Goal: Task Accomplishment & Management: Use online tool/utility

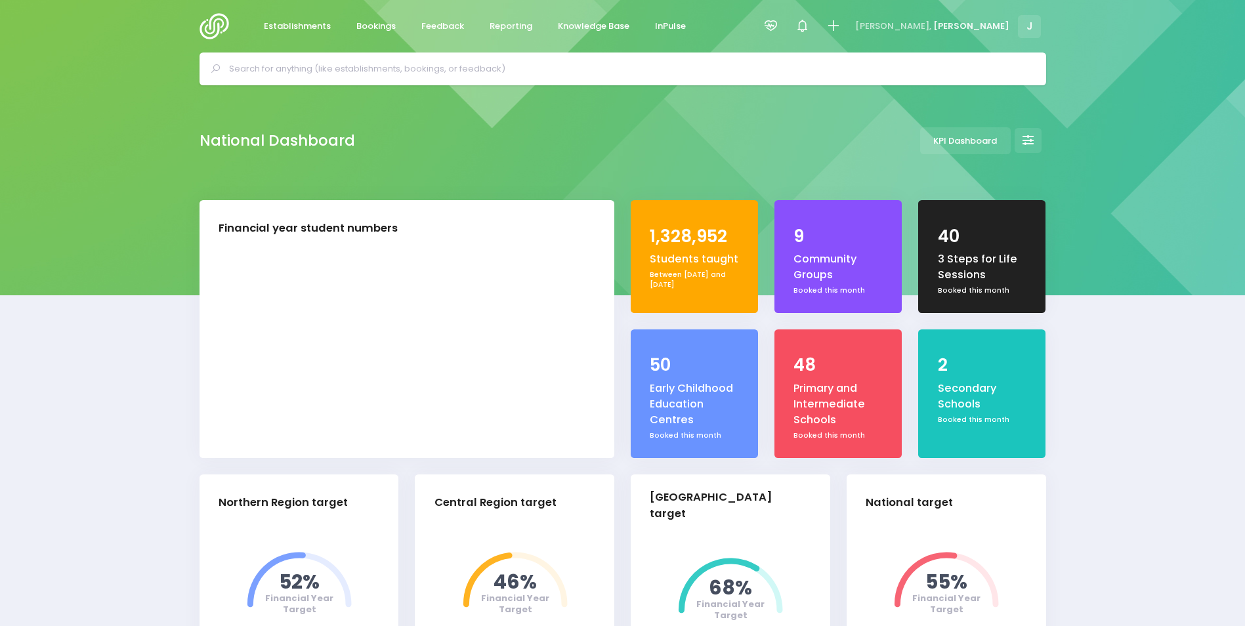
select select "5"
click at [500, 22] on span "Reporting" at bounding box center [511, 26] width 43 height 13
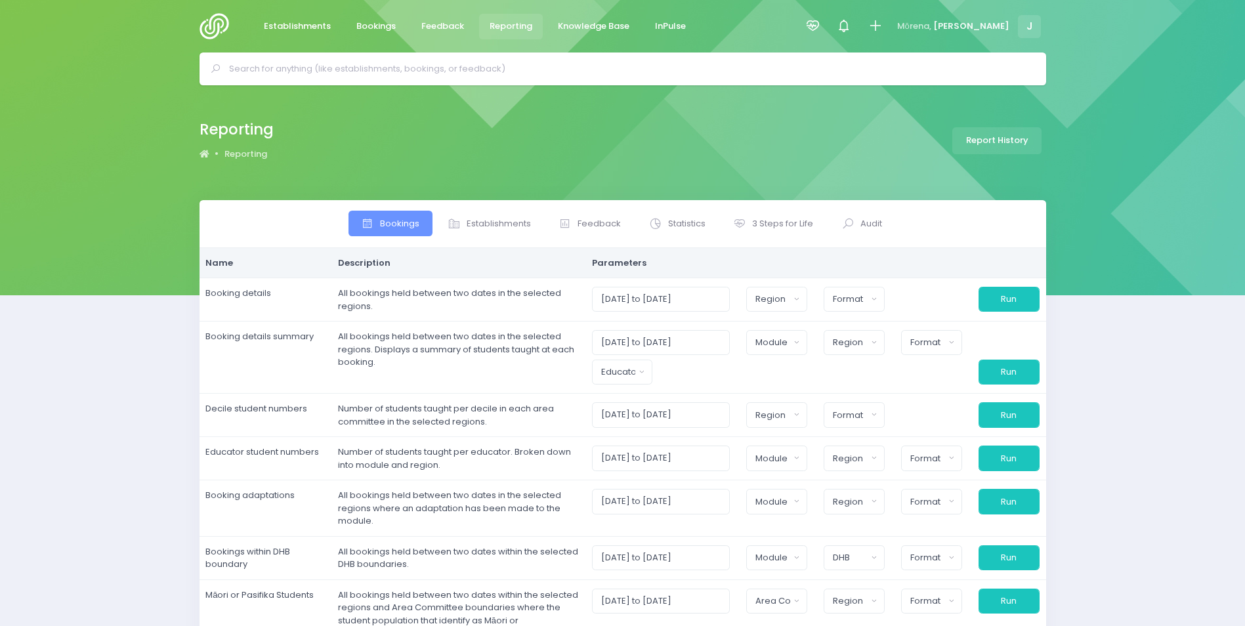
select select
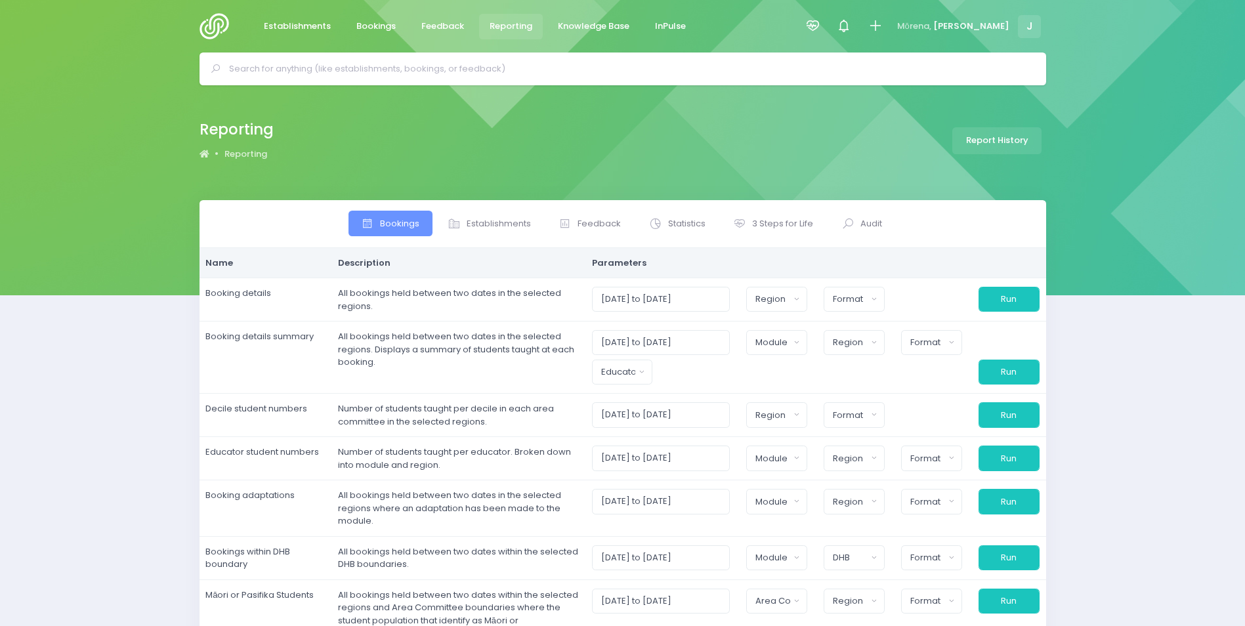
select select
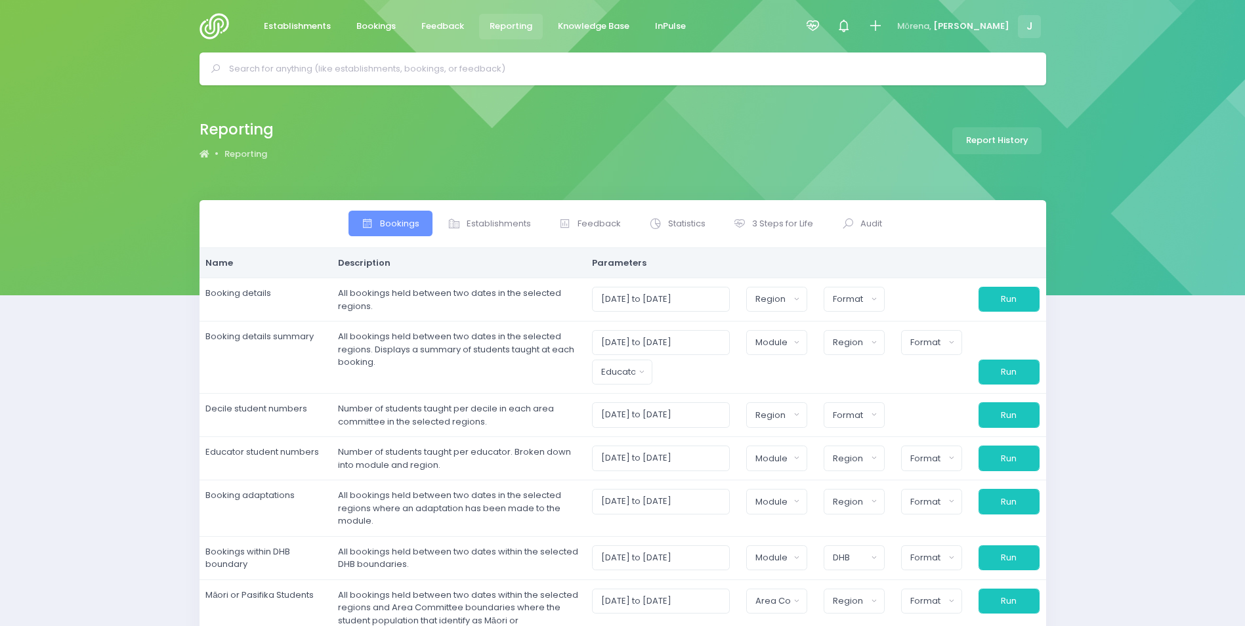
select select
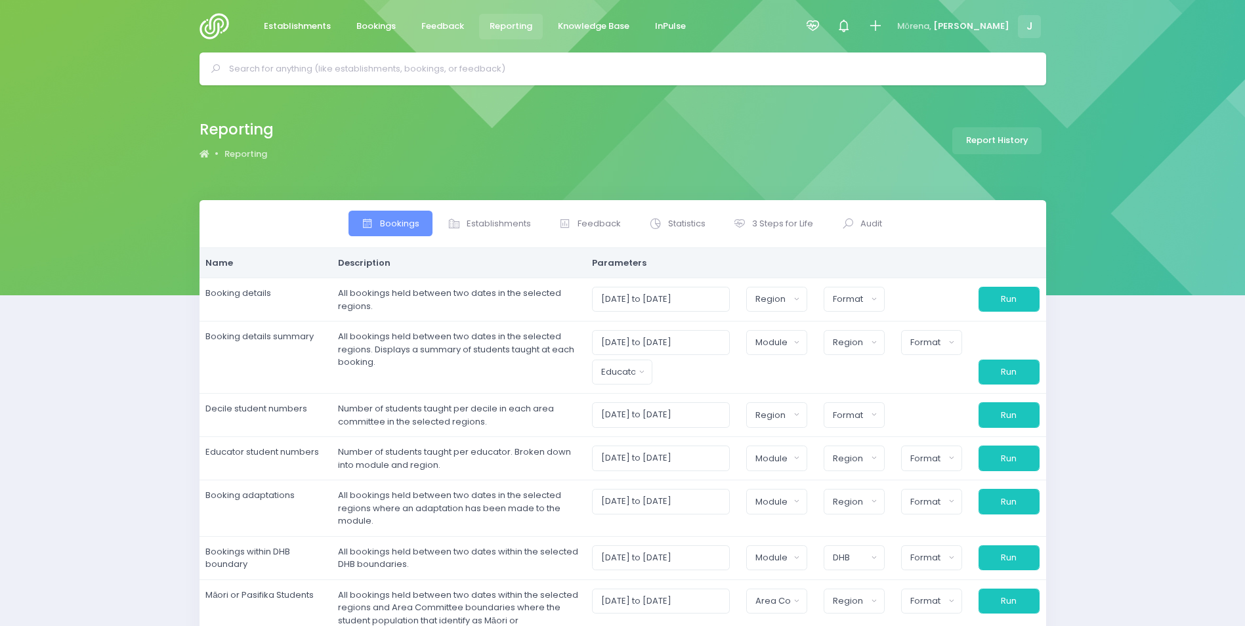
select select
click at [512, 228] on span "Establishments" at bounding box center [499, 223] width 64 height 13
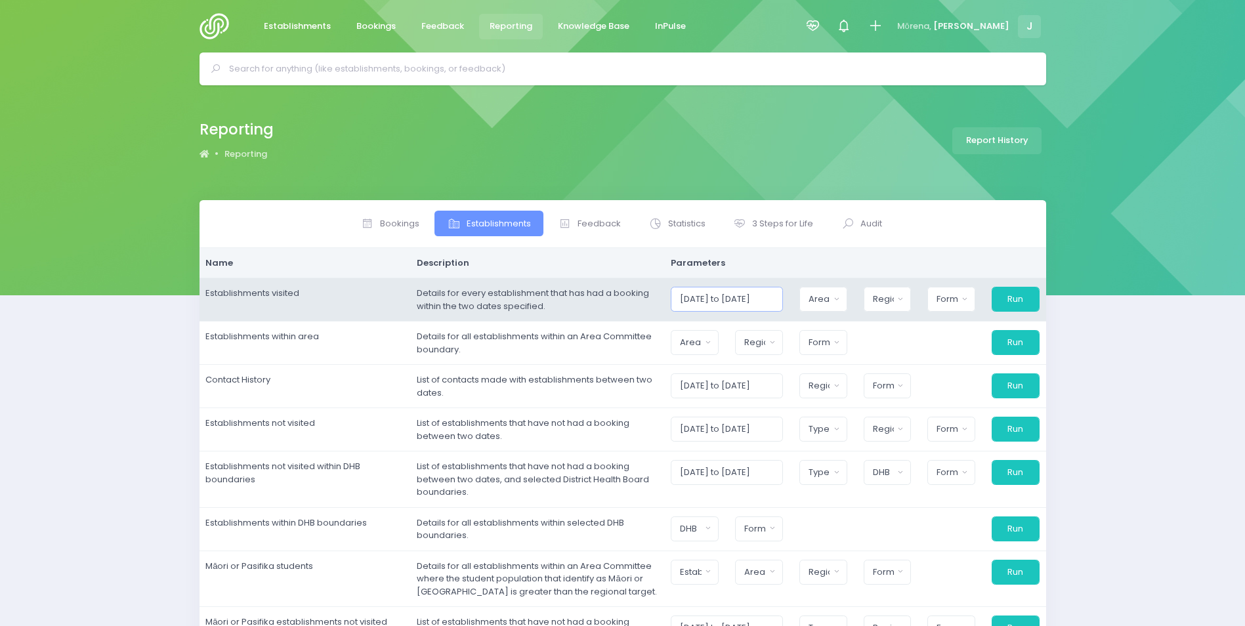
click at [694, 296] on input "01/09/2025 to 30/09/2025" at bounding box center [727, 299] width 112 height 25
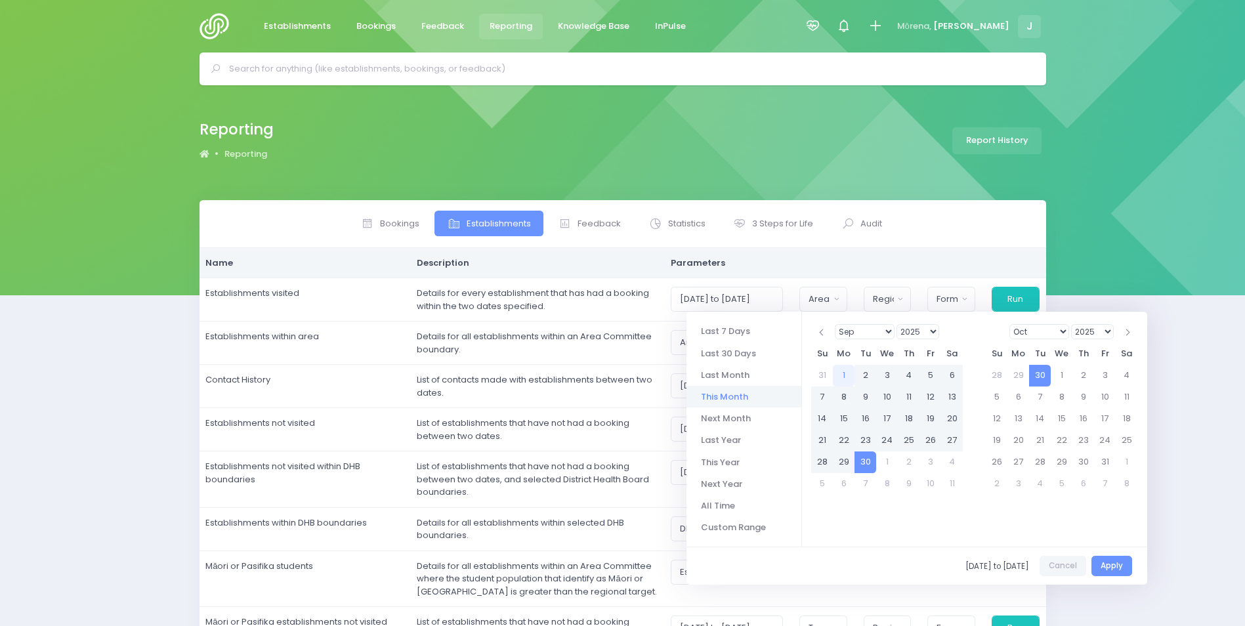
click at [902, 331] on select "1925 1926 1927 1928 1929 1930 1931 1932 1933 1934 1935 1936 1937 1938 1939 1940…" at bounding box center [917, 331] width 43 height 15
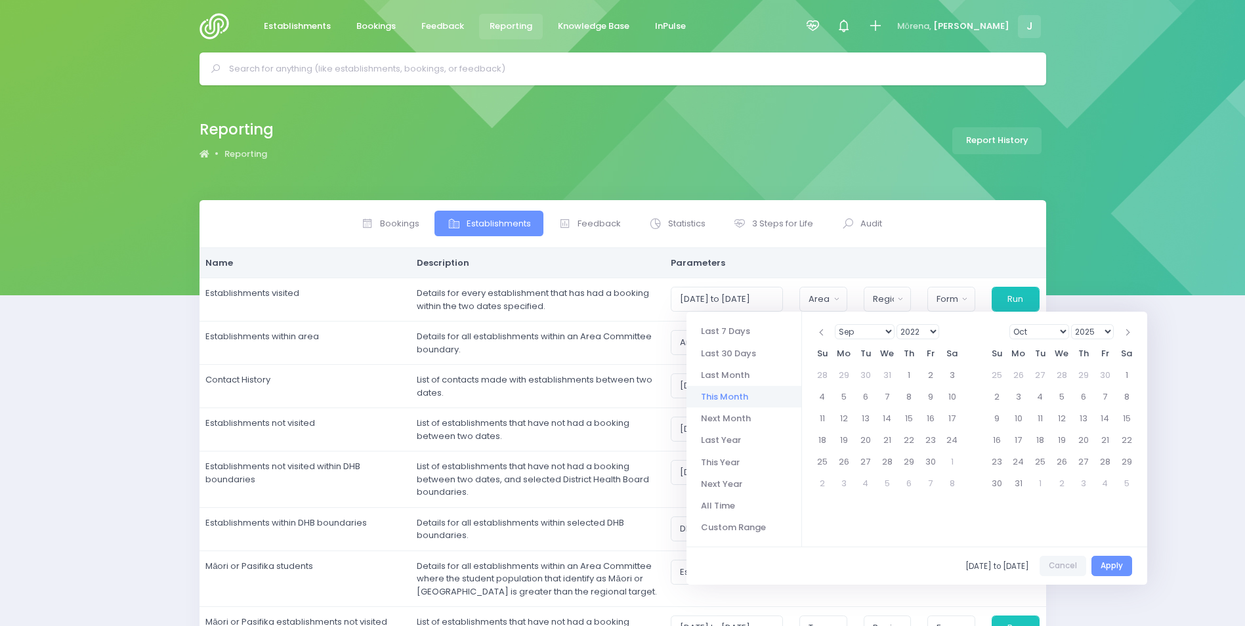
click at [847, 327] on select "Jan Feb Mar Apr May Jun Jul Aug Sep Oct Nov Dec" at bounding box center [865, 331] width 60 height 15
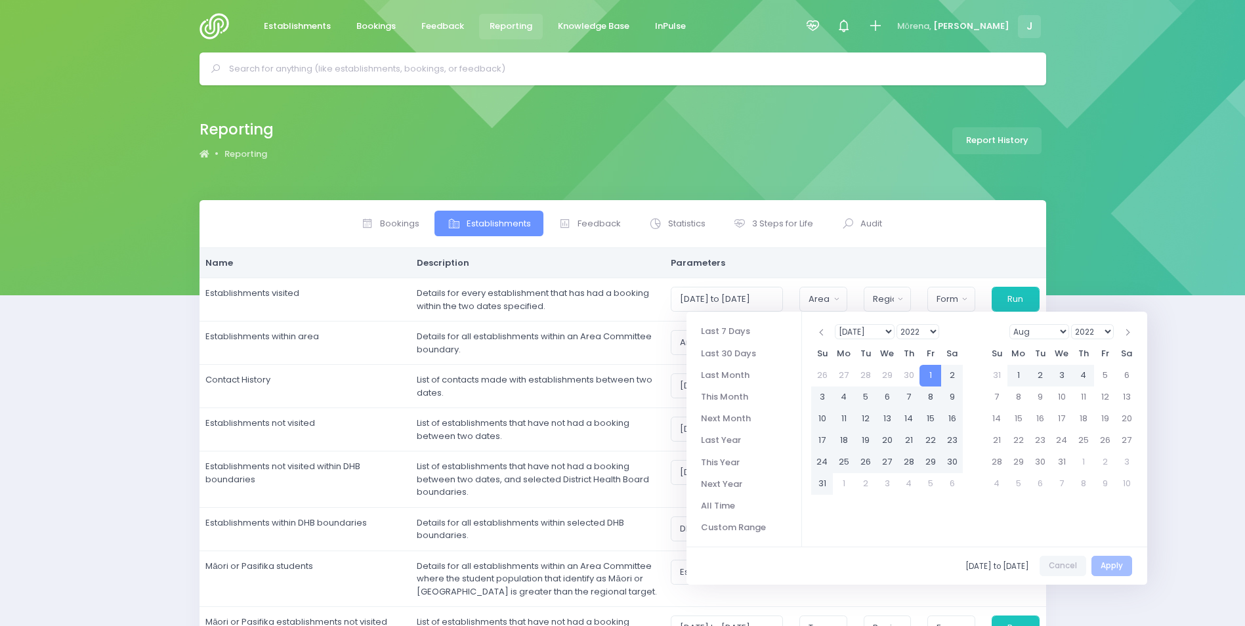
click at [1086, 331] on select "2022 2023 2024 2025 2026 2027 2028 2029 2030 2031 2032 2033 2034 2035 2036 2037…" at bounding box center [1092, 331] width 43 height 15
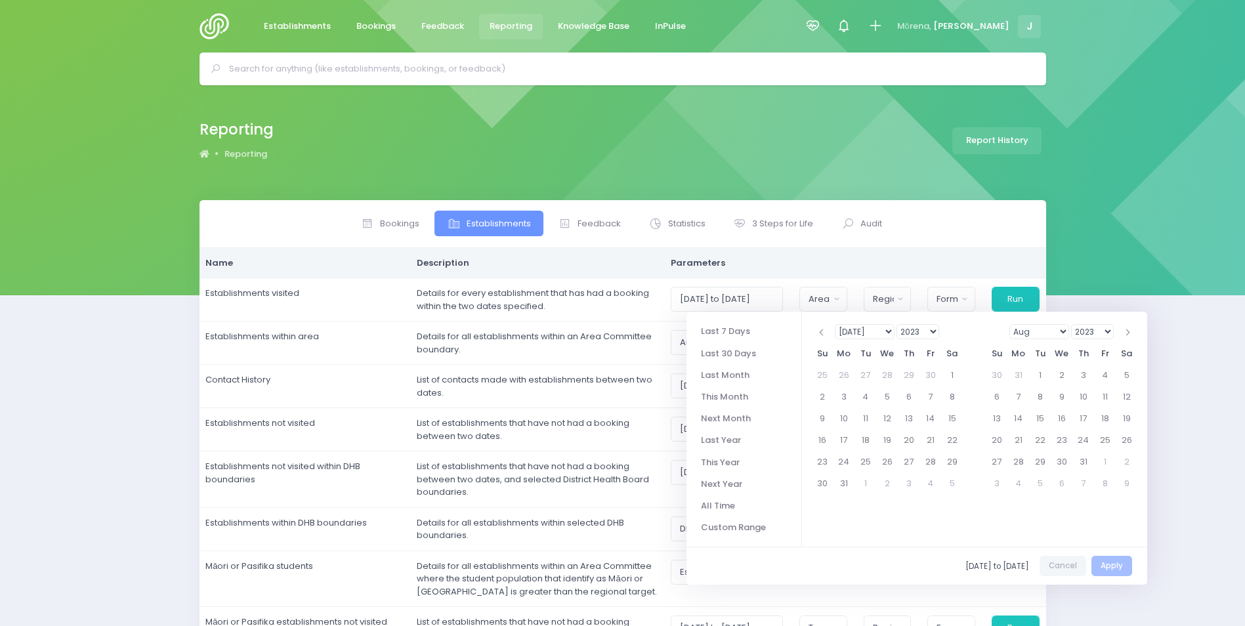
click at [1047, 327] on select "Jan Feb Mar Apr May Jun Jul Aug Sep Oct Nov Dec" at bounding box center [1039, 331] width 60 height 15
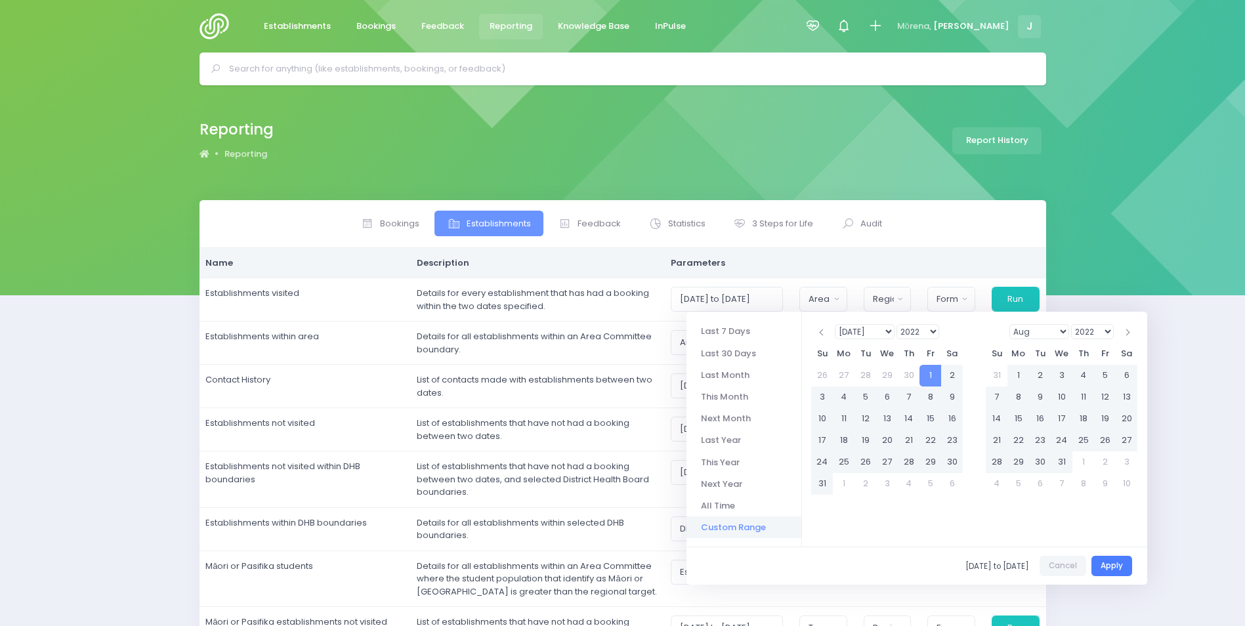
click at [1119, 562] on button "Apply" at bounding box center [1111, 566] width 41 height 20
type input "01/07/2022 to 30/06/2023"
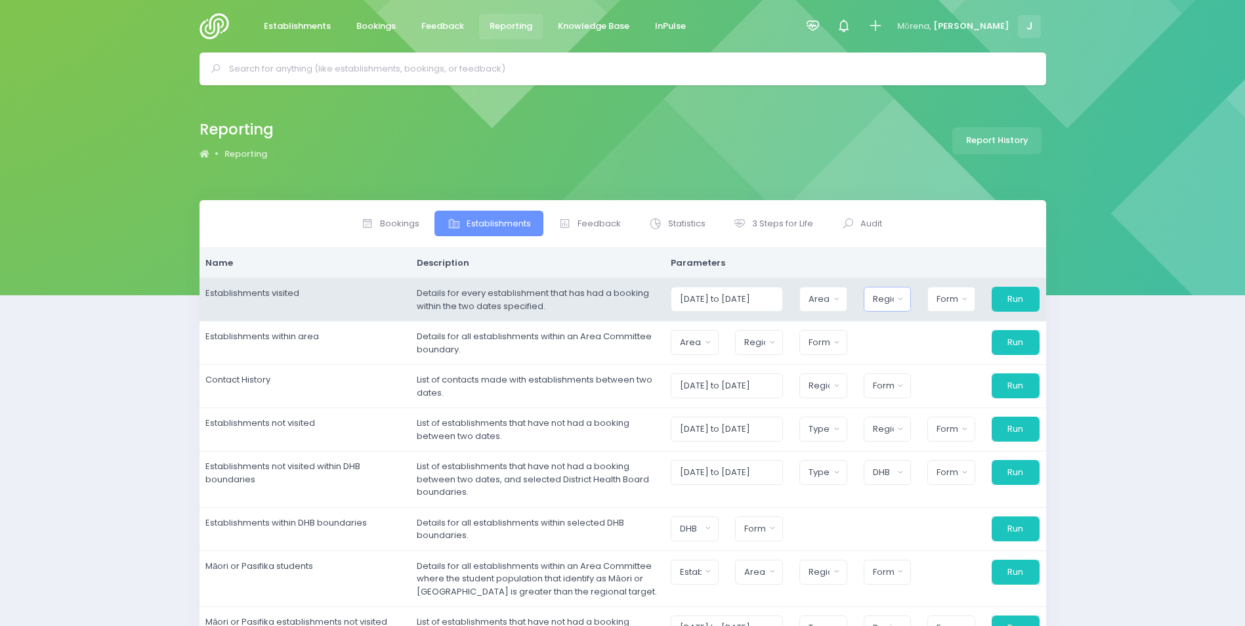
click at [889, 301] on div "Region" at bounding box center [883, 299] width 21 height 13
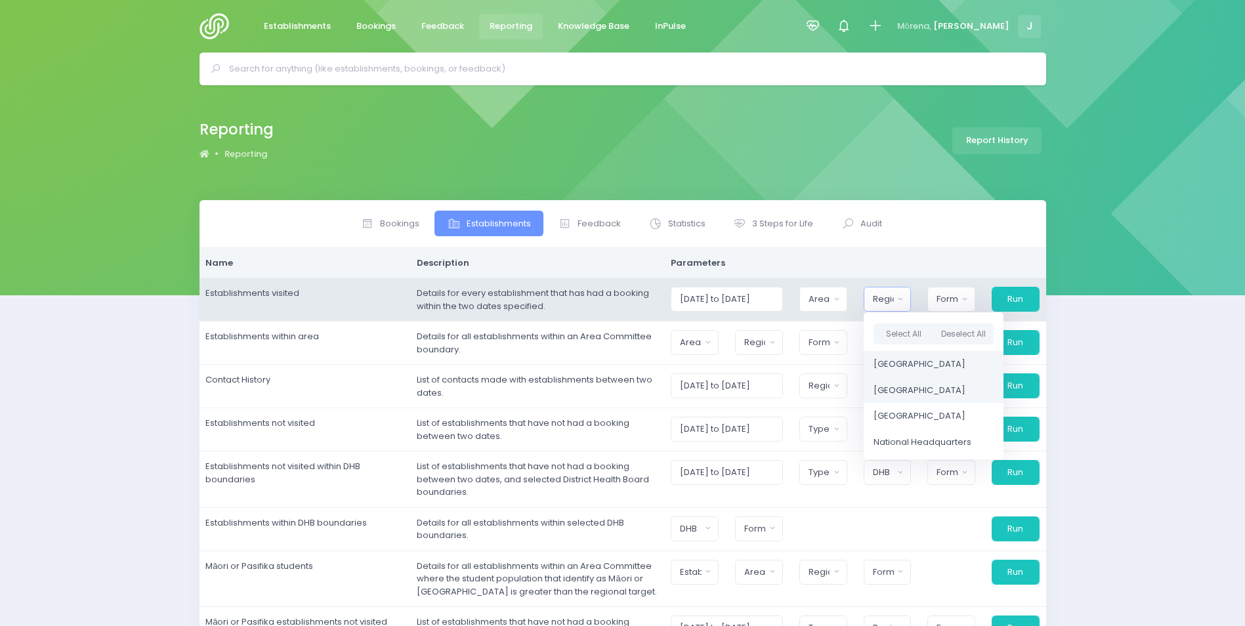
drag, startPoint x: 922, startPoint y: 388, endPoint x: 901, endPoint y: 369, distance: 28.8
click at [921, 387] on span "[GEOGRAPHIC_DATA]" at bounding box center [919, 390] width 92 height 13
select select "Central"
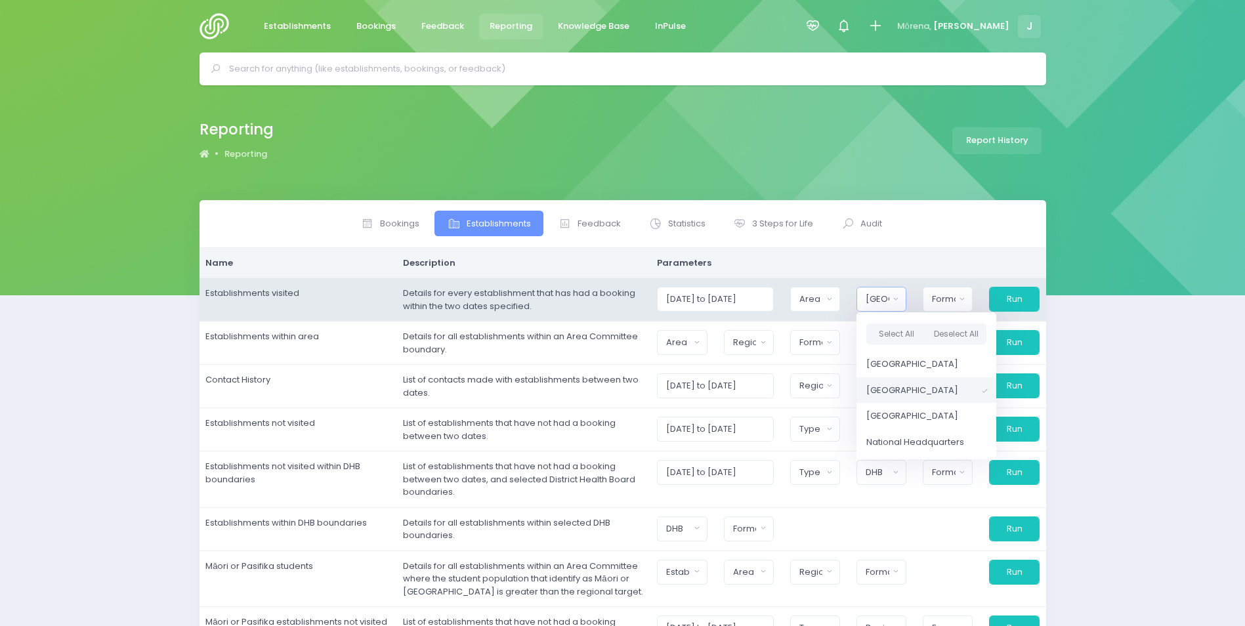
scroll to position [3, 0]
click at [823, 299] on div "Area Committee" at bounding box center [811, 299] width 24 height 13
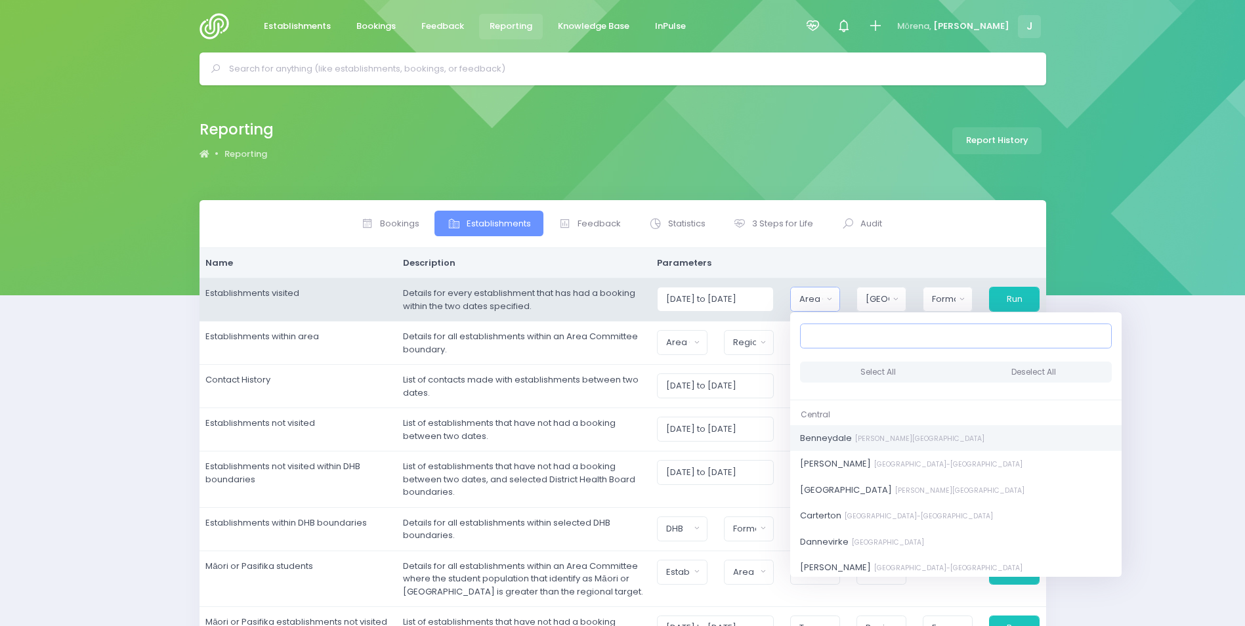
scroll to position [919, 0]
click at [892, 442] on small "Wairarapa-Wellington District" at bounding box center [947, 441] width 152 height 10
select select "Bush"
click at [927, 490] on small "Wairarapa-Wellington District" at bounding box center [917, 493] width 152 height 10
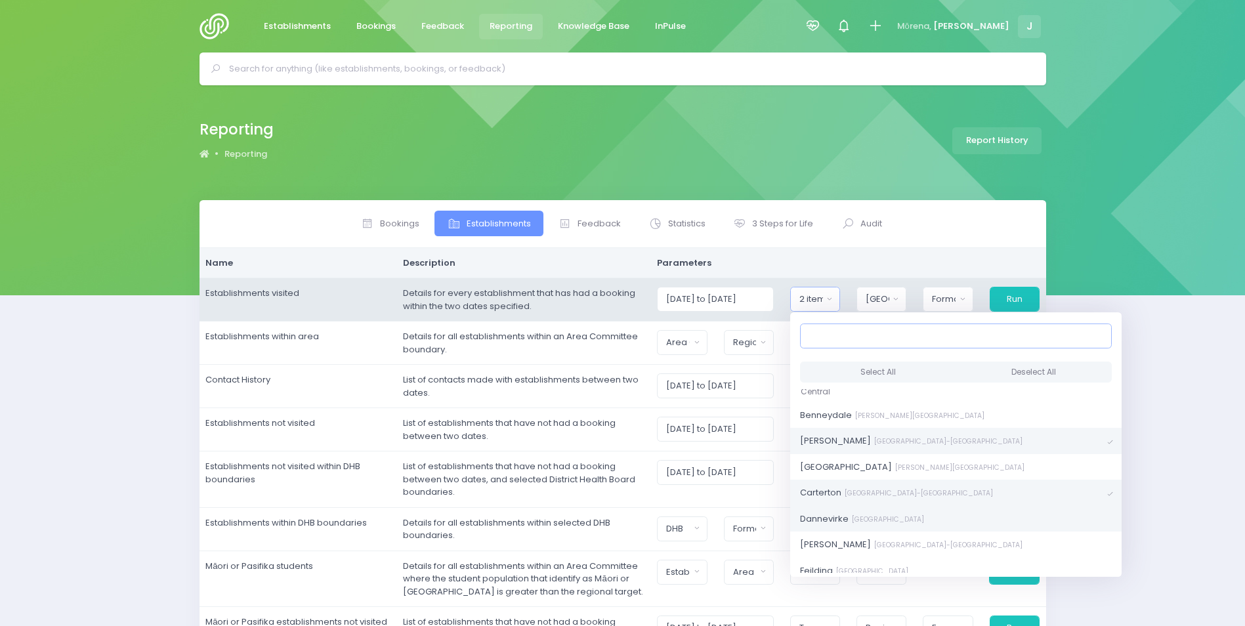
scroll to position [984, 0]
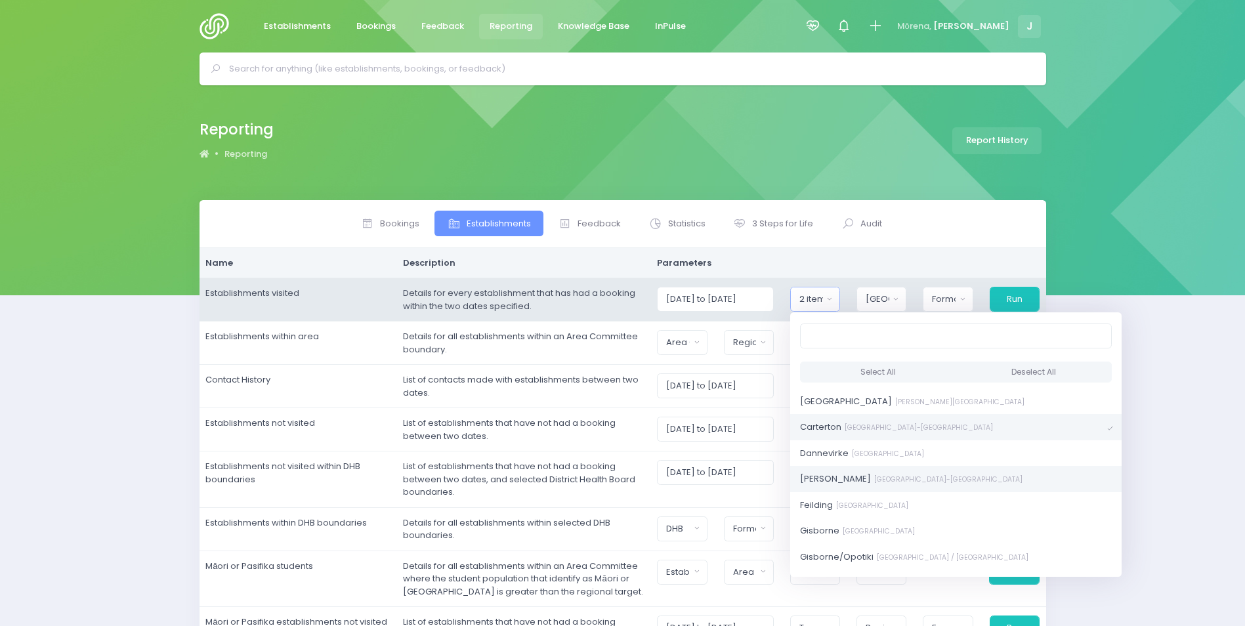
click at [923, 476] on small "Wairarapa-Wellington District" at bounding box center [947, 479] width 152 height 10
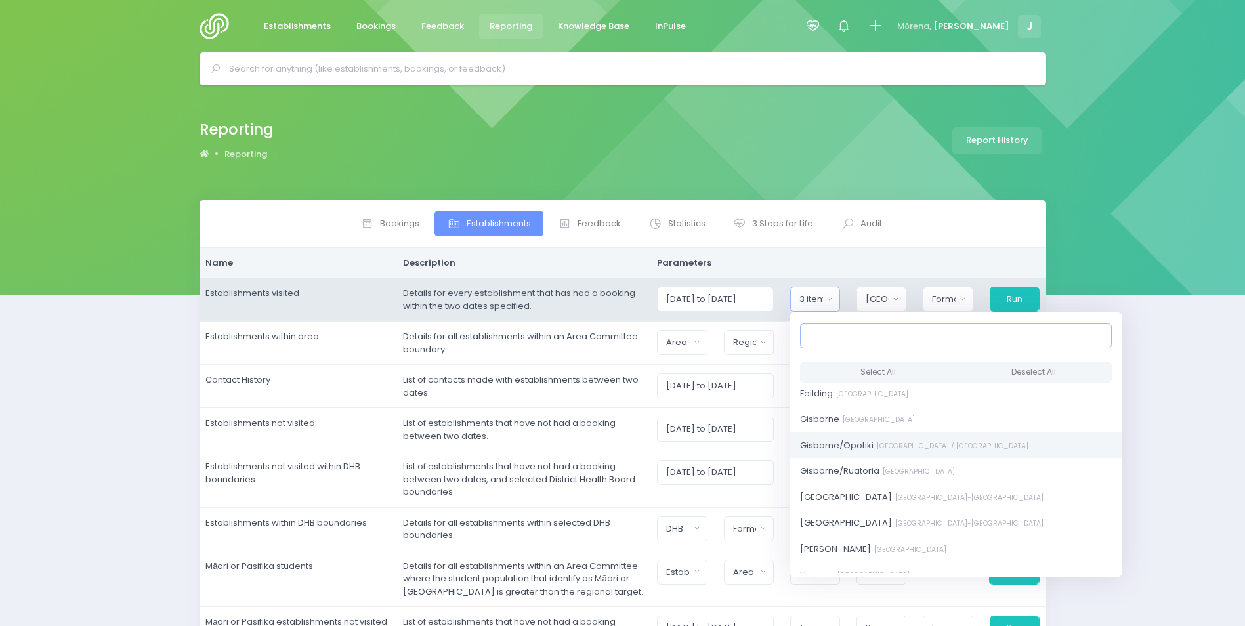
scroll to position [1116, 0]
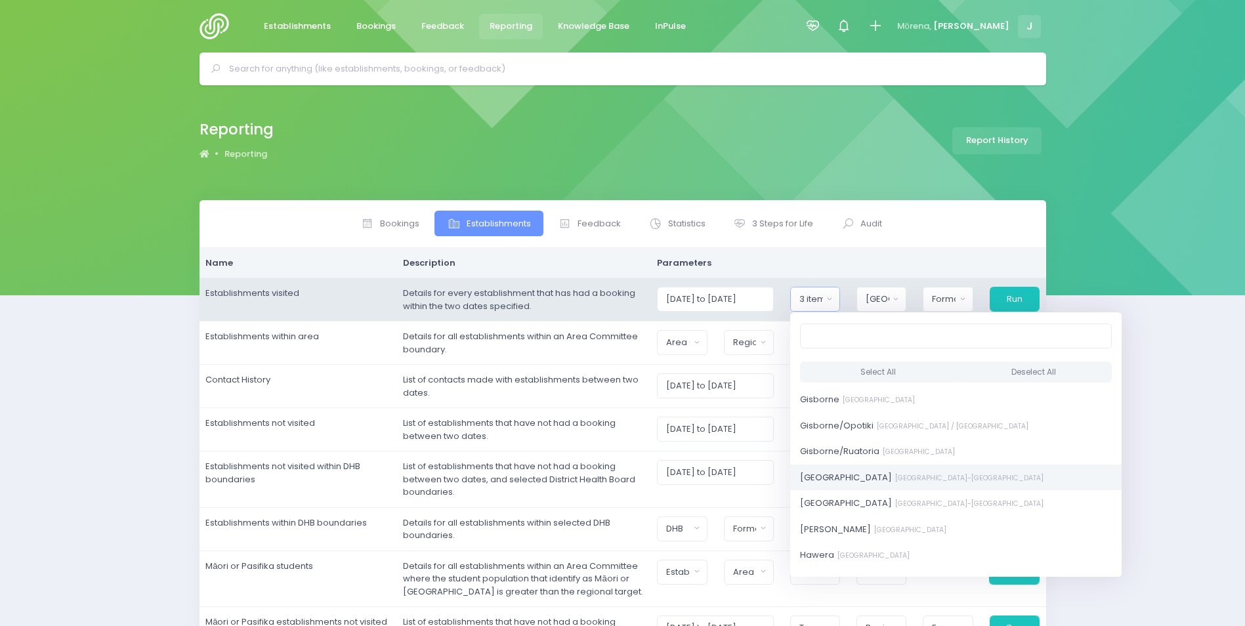
click at [936, 482] on small "Wairarapa-Wellington District" at bounding box center [968, 478] width 152 height 10
click at [942, 503] on small "Wairarapa-Wellington District" at bounding box center [968, 504] width 152 height 10
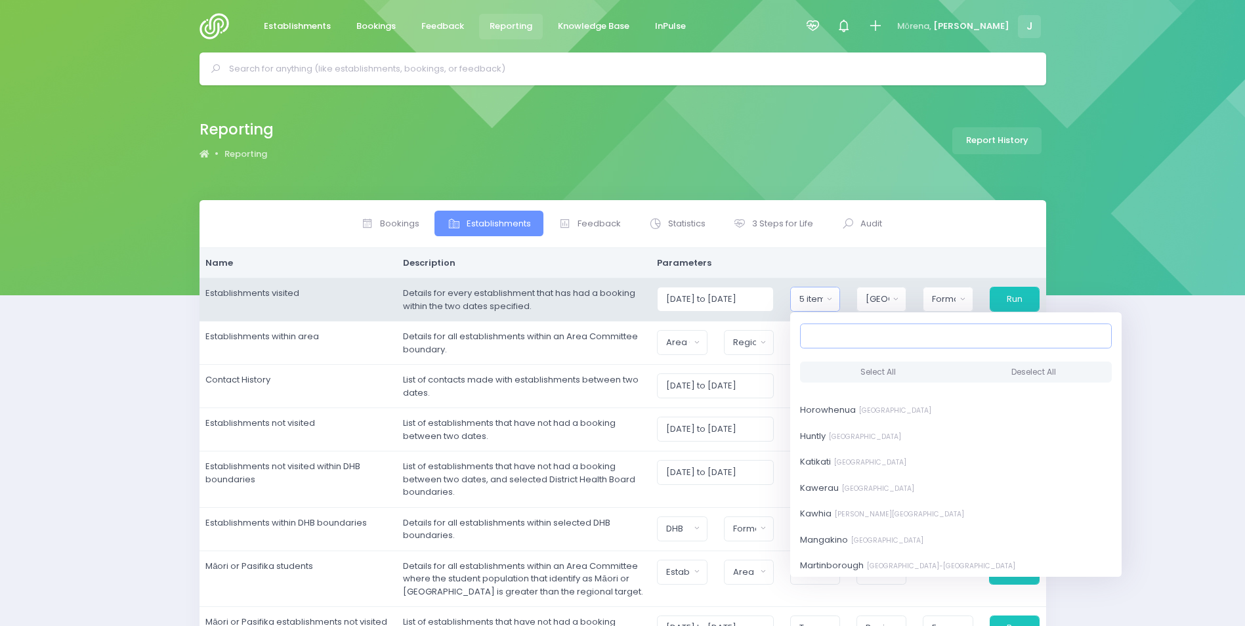
scroll to position [1378, 0]
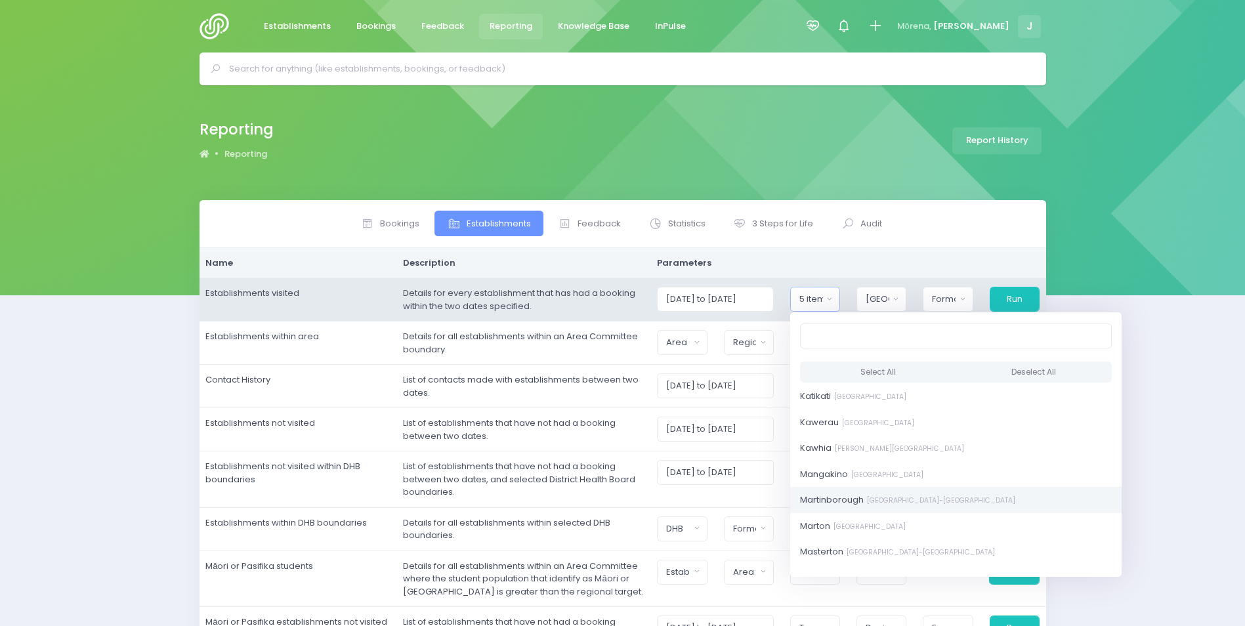
click at [942, 497] on small "Wairarapa-Wellington District" at bounding box center [940, 500] width 152 height 10
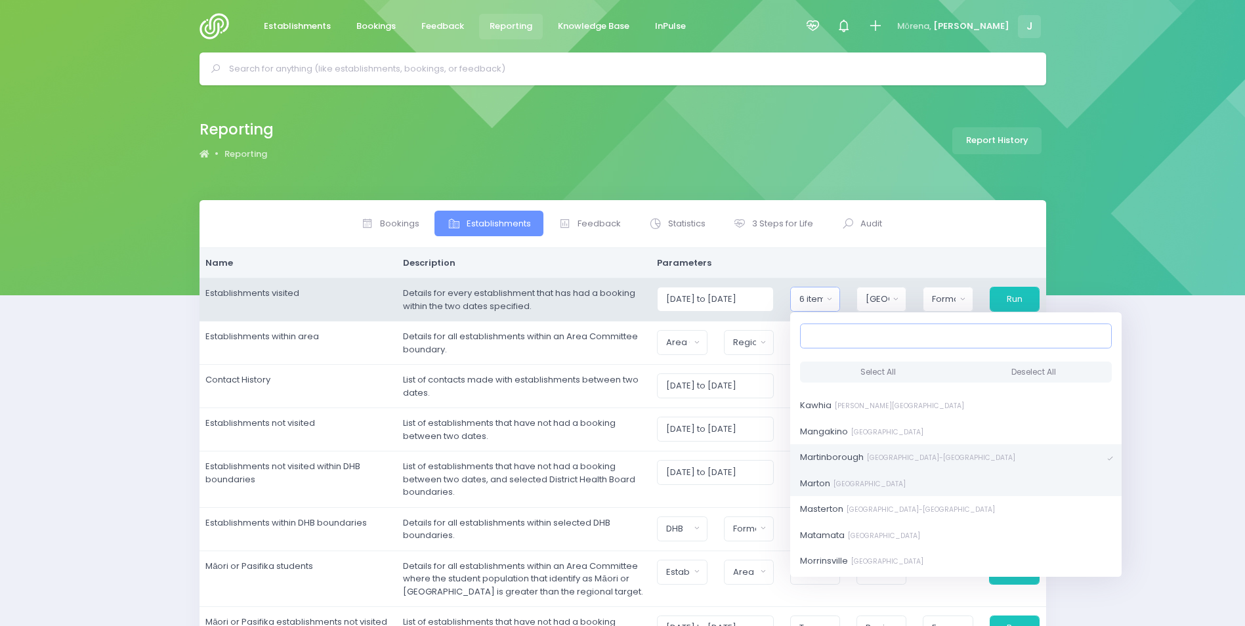
scroll to position [1444, 0]
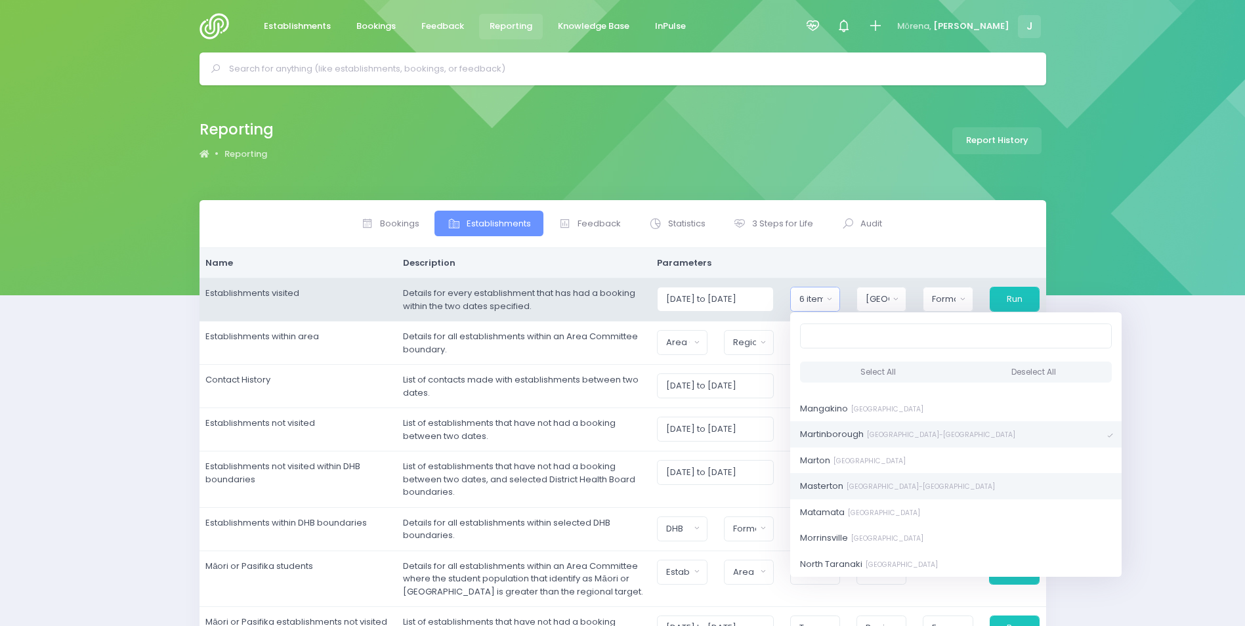
click at [934, 484] on small "Wairarapa-Wellington District" at bounding box center [919, 487] width 152 height 10
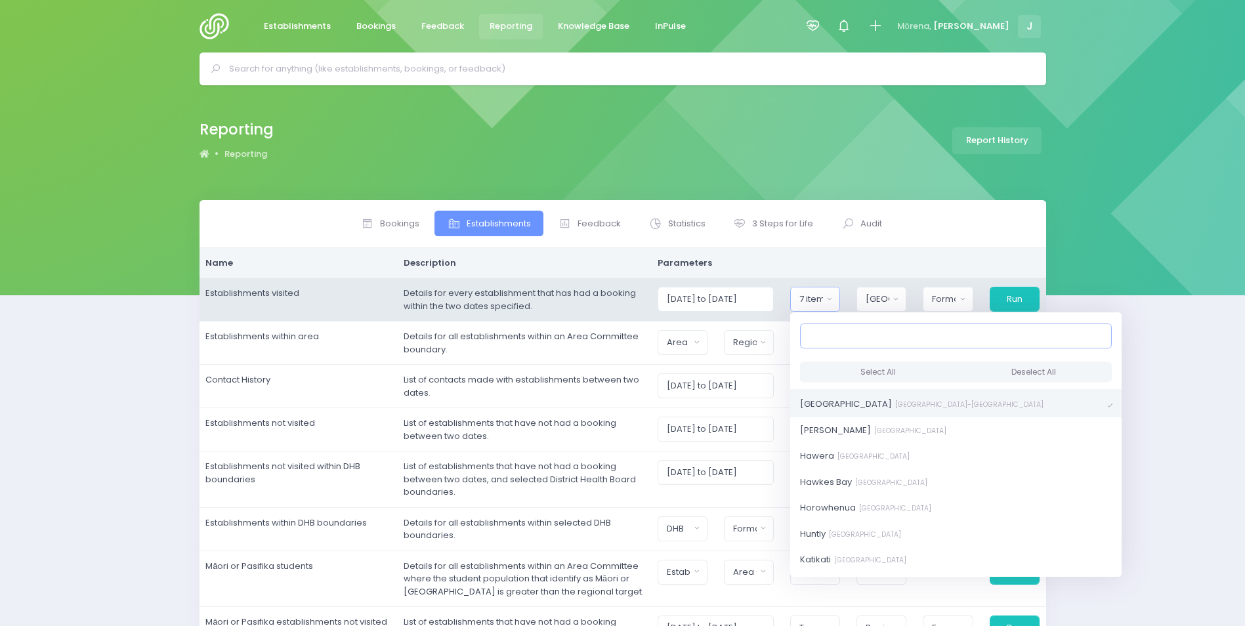
scroll to position [1181, 0]
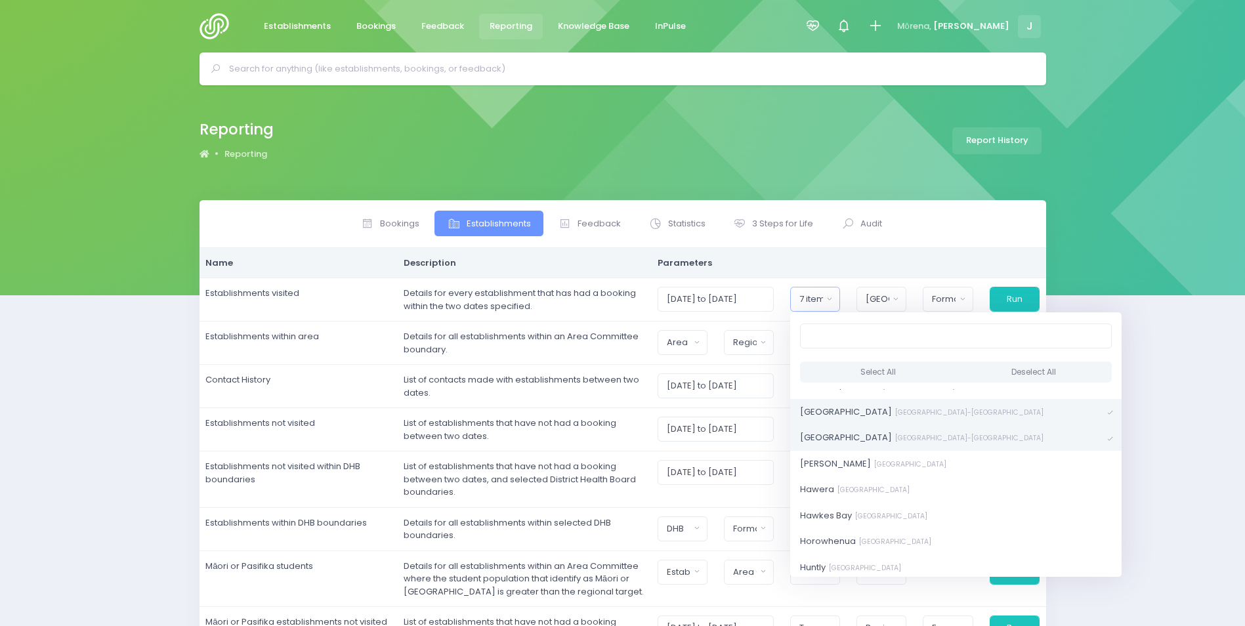
click at [1120, 484] on div "Bookings Establishments Feedback Statistics Audit" at bounding box center [622, 475] width 1245 height 551
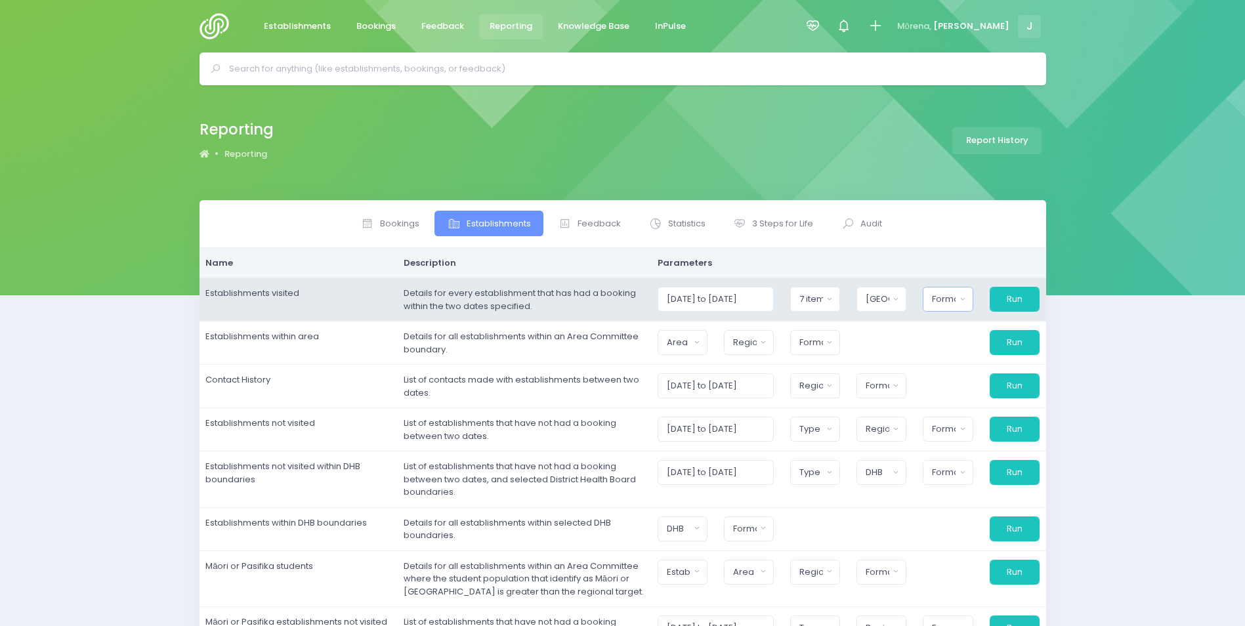
click at [965, 301] on button "Format" at bounding box center [948, 299] width 50 height 25
click at [969, 356] on span "Excel Spreadsheet" at bounding box center [972, 355] width 80 height 13
select select "excel"
click at [1016, 293] on button "Run" at bounding box center [1013, 299] width 51 height 25
click at [754, 299] on input "01/07/2022 to 30/06/2023" at bounding box center [707, 299] width 119 height 25
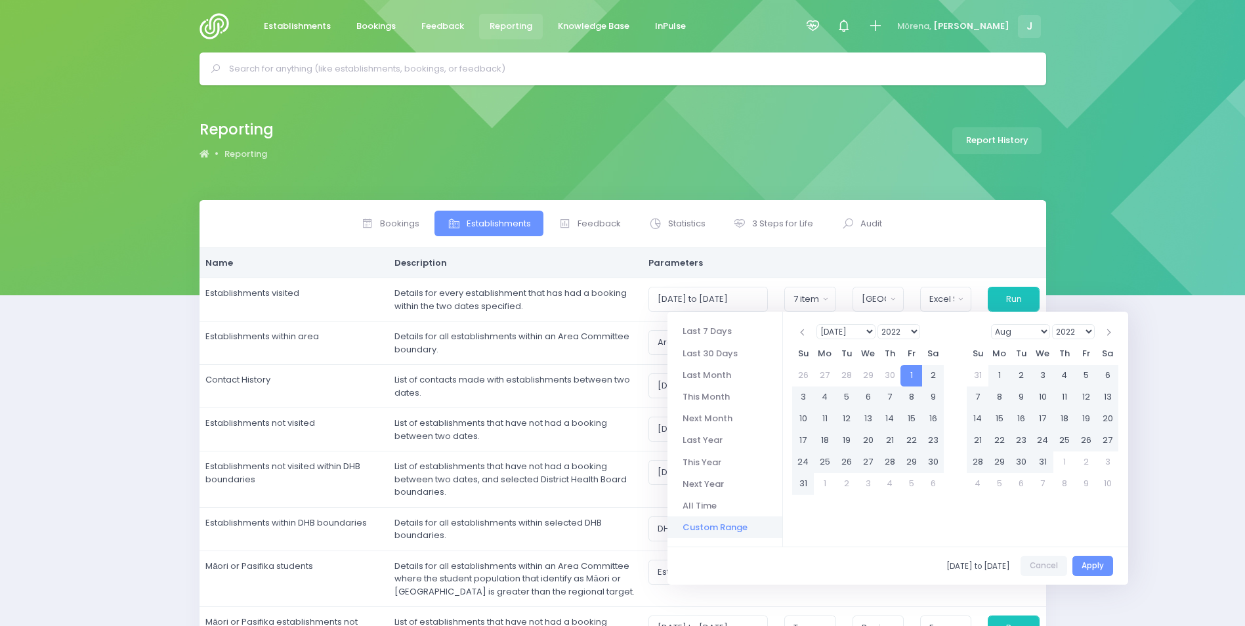
click at [901, 333] on select "1925 1926 1927 1928 1929 1930 1931 1932 1933 1934 1935 1936 1937 1938 1939 1940…" at bounding box center [898, 331] width 43 height 15
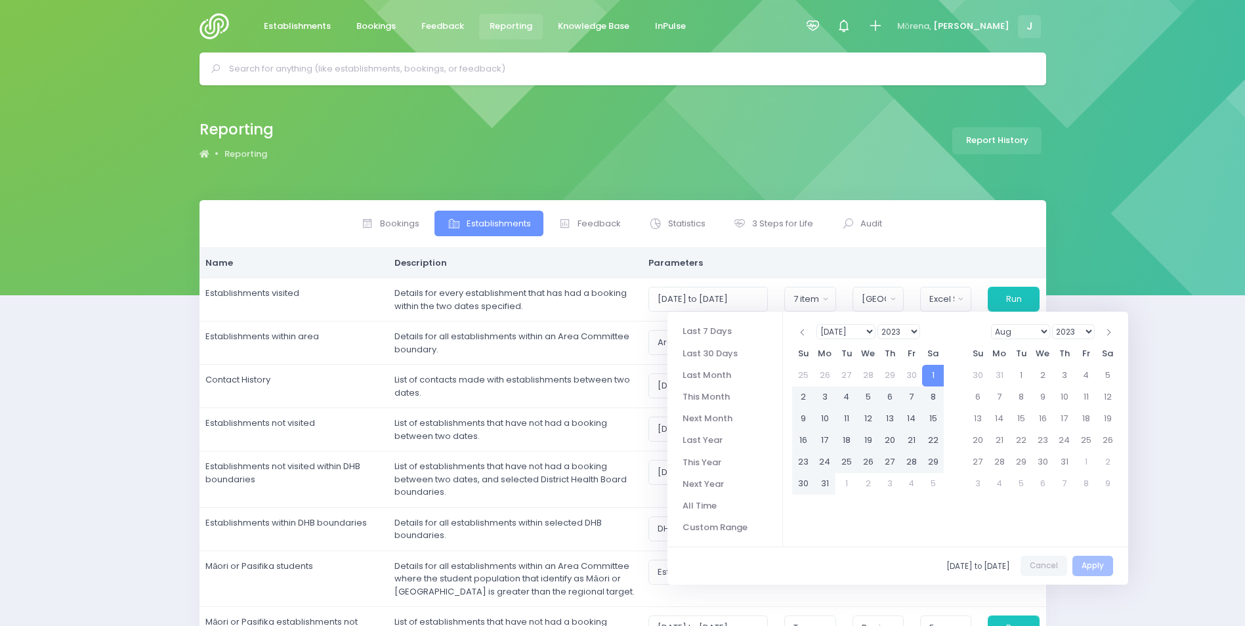
click at [1028, 331] on select "Jan Feb Mar Apr May Jun Jul Aug Sep Oct Nov Dec" at bounding box center [1021, 331] width 60 height 15
click at [1068, 331] on select "2023 2024 2025 2026 2027 2028 2029 2030 2031 2032 2033 2034 2035 2036 2037 2038…" at bounding box center [1073, 331] width 43 height 15
click at [1015, 335] on select "Jan Feb Mar Apr May Jun Jul Aug Sep Oct Nov Dec" at bounding box center [1021, 331] width 60 height 15
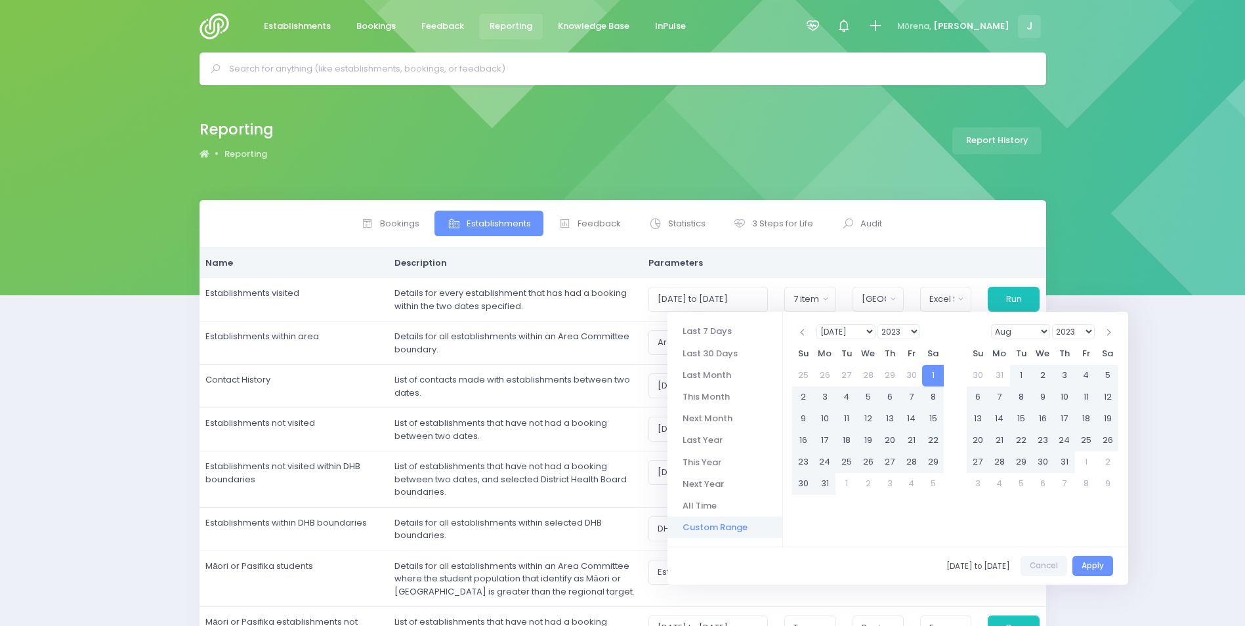
click at [1117, 569] on div "01/07/2023 to 30/06/2024 Cancel Apply" at bounding box center [897, 566] width 461 height 38
click at [1098, 560] on button "Apply" at bounding box center [1092, 566] width 41 height 20
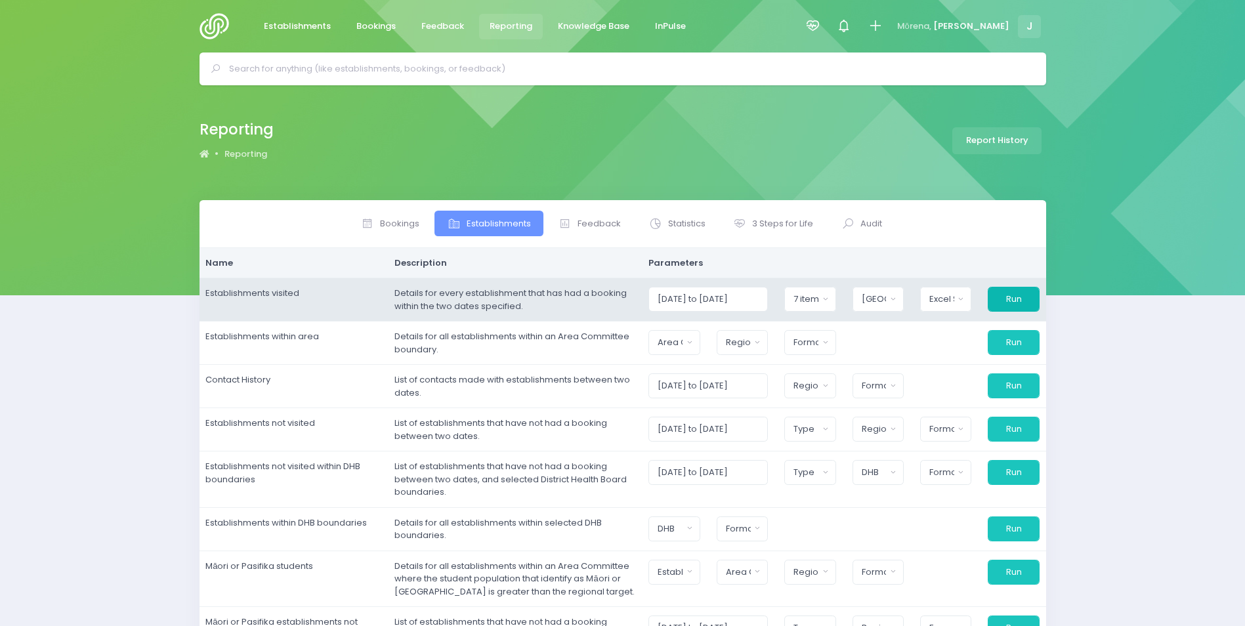
click at [1018, 293] on button "Run" at bounding box center [1013, 299] width 51 height 25
click at [722, 295] on input "01/07/2023 to 30/06/2024" at bounding box center [707, 299] width 119 height 25
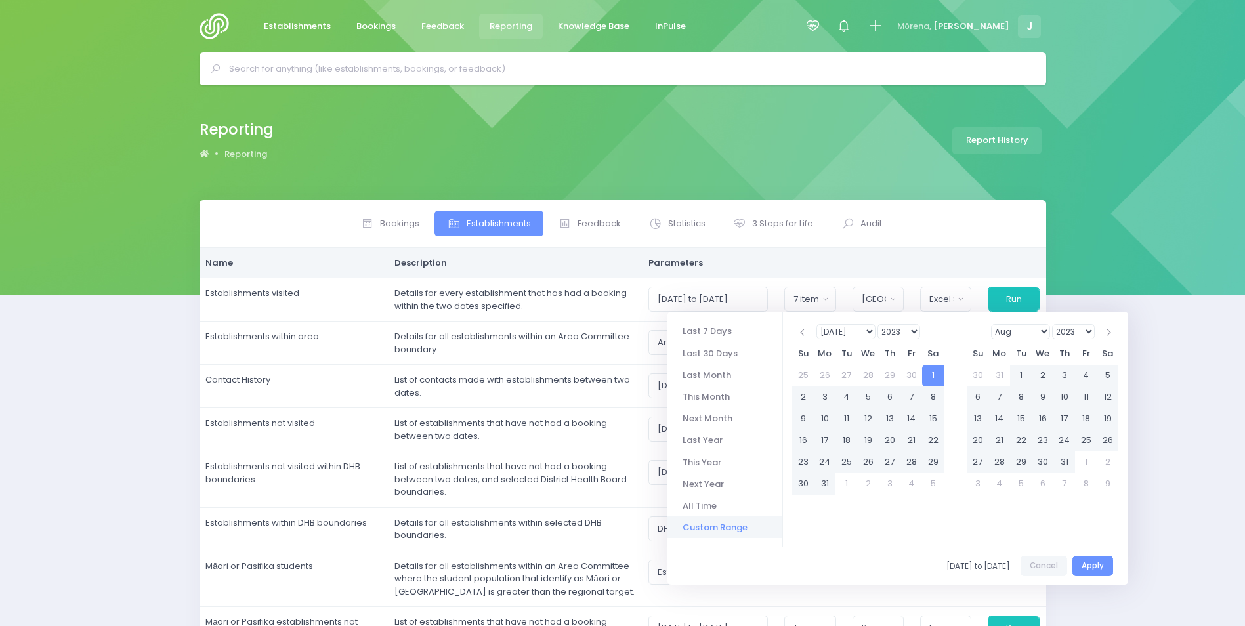
click at [911, 331] on select "1925 1926 1927 1928 1929 1930 1931 1932 1933 1934 1935 1936 1937 1938 1939 1940…" at bounding box center [898, 331] width 43 height 15
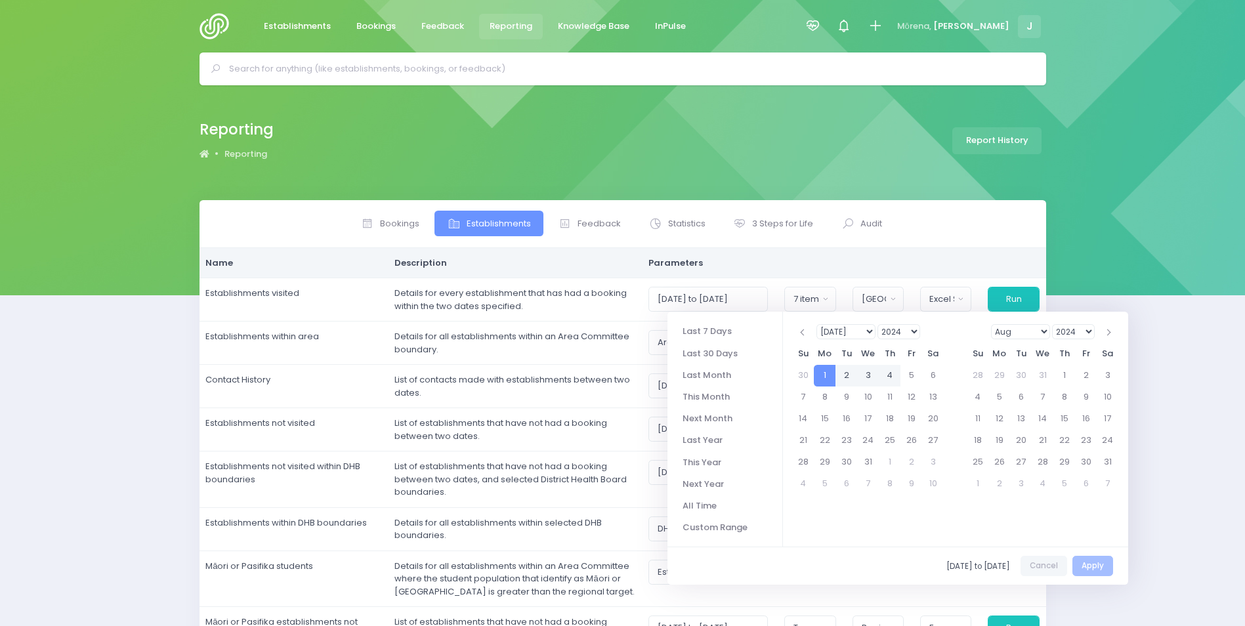
click at [1076, 325] on select "2024 2025 2026 2027 2028 2029 2030 2031 2032 2033 2034 2035 2036 2037 2038 2039…" at bounding box center [1073, 331] width 43 height 15
click at [1018, 328] on select "Jan Feb Mar Apr May Jun Jul Aug Sep Oct Nov Dec" at bounding box center [1021, 331] width 60 height 15
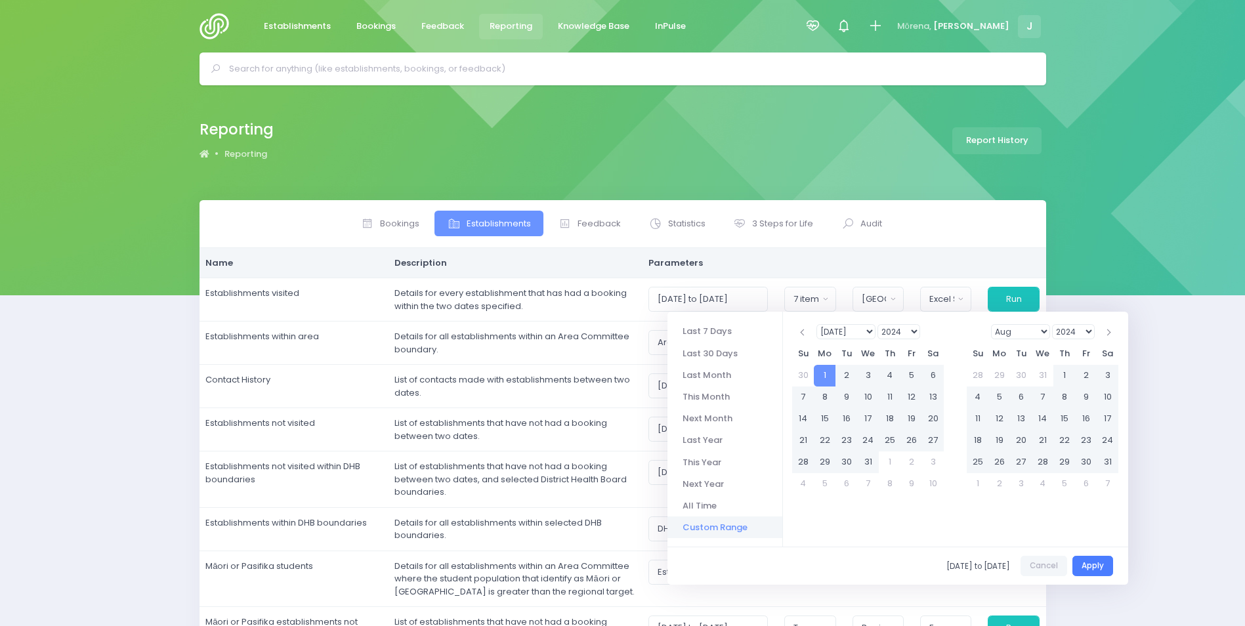
click at [1104, 566] on button "Apply" at bounding box center [1092, 566] width 41 height 20
type input "01/07/2024 to 30/06/2025"
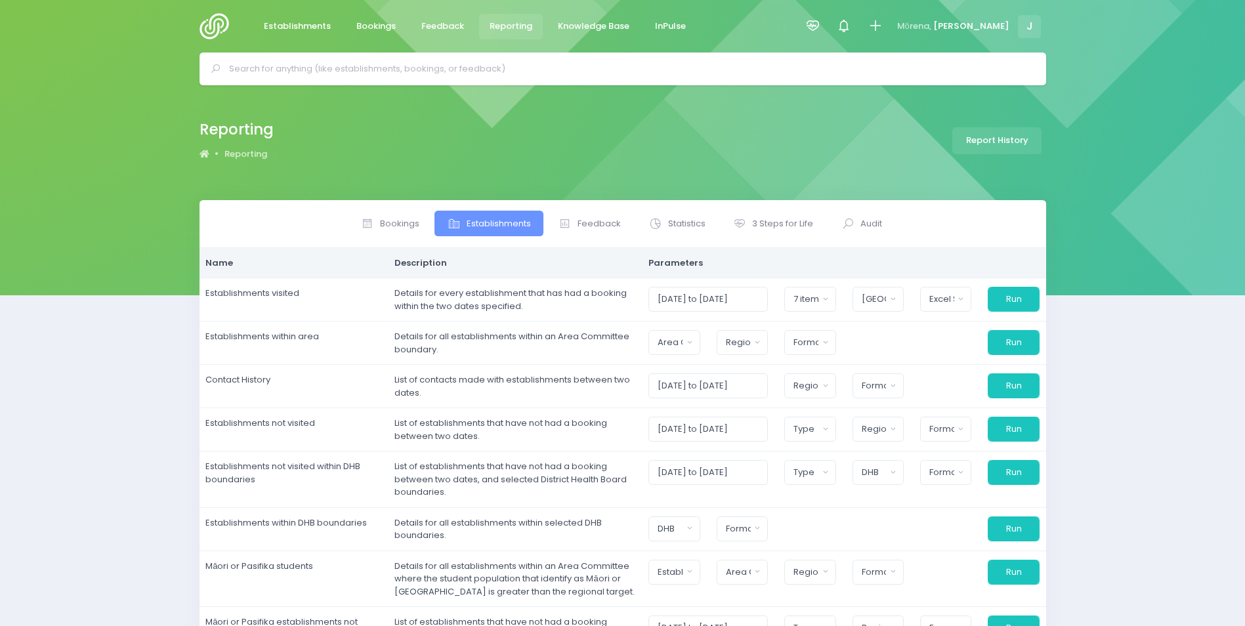
drag, startPoint x: 1102, startPoint y: 564, endPoint x: 1116, endPoint y: 130, distance: 434.0
click at [1112, 123] on div "Reporting Reporting Report History" at bounding box center [622, 142] width 1245 height 115
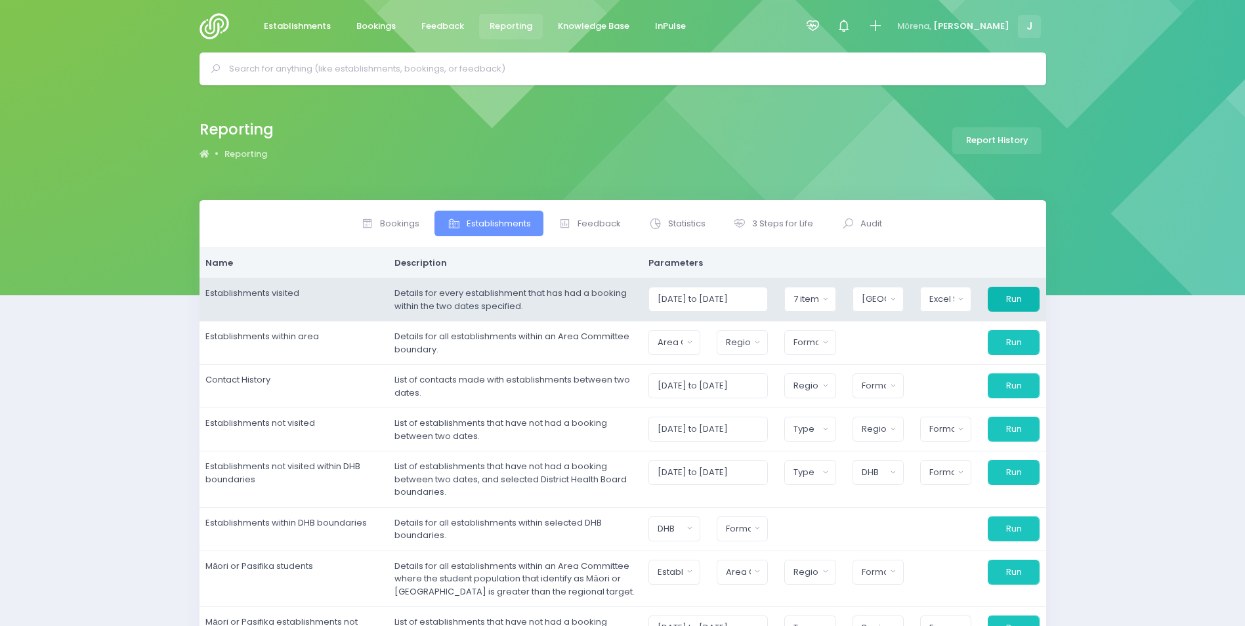
click at [1022, 295] on button "Run" at bounding box center [1013, 299] width 51 height 25
